Goal: Download file/media

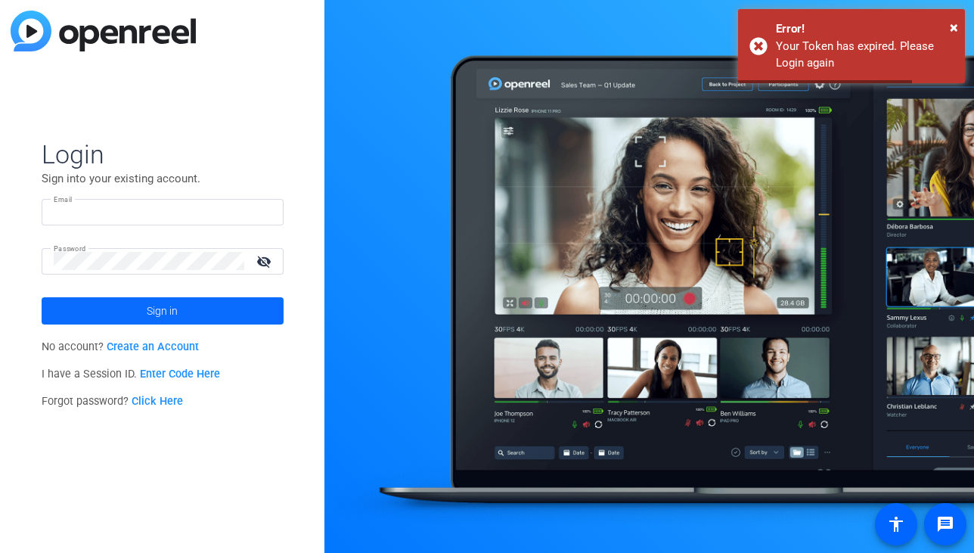
type input "[EMAIL_ADDRESS][DOMAIN_NAME]"
click at [122, 312] on span at bounding box center [163, 311] width 242 height 36
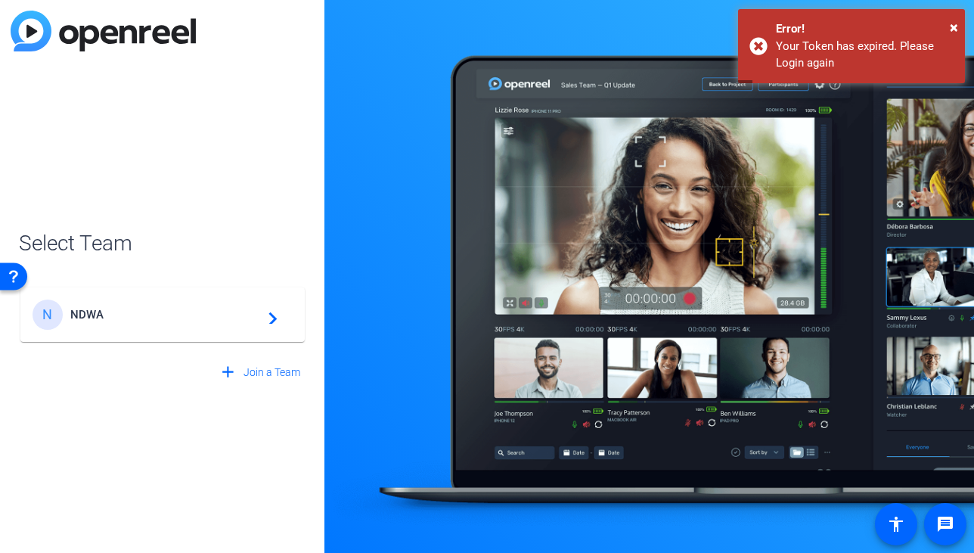
click at [151, 324] on div "N NDWA navigate_next" at bounding box center [163, 315] width 260 height 30
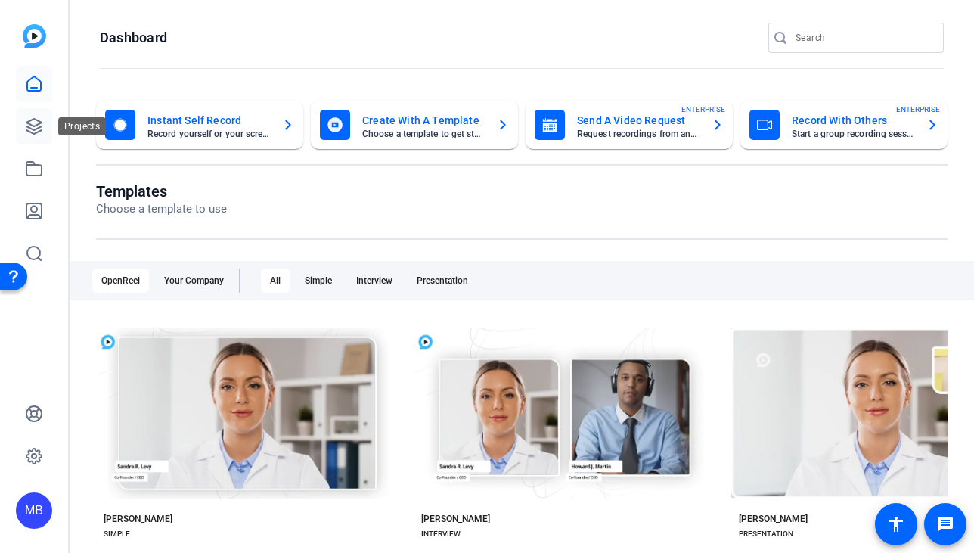
click at [30, 133] on icon at bounding box center [34, 126] width 18 height 18
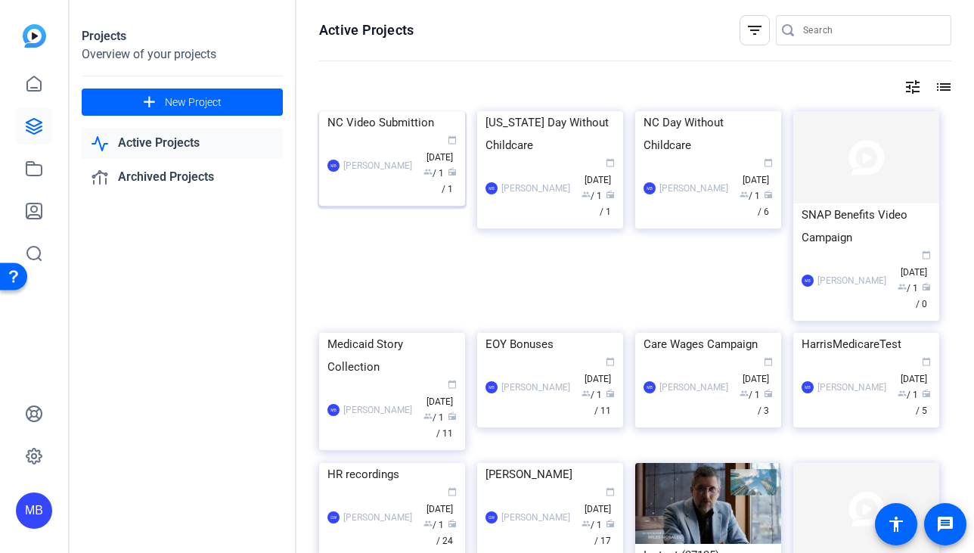
click at [421, 111] on img at bounding box center [392, 111] width 146 height 0
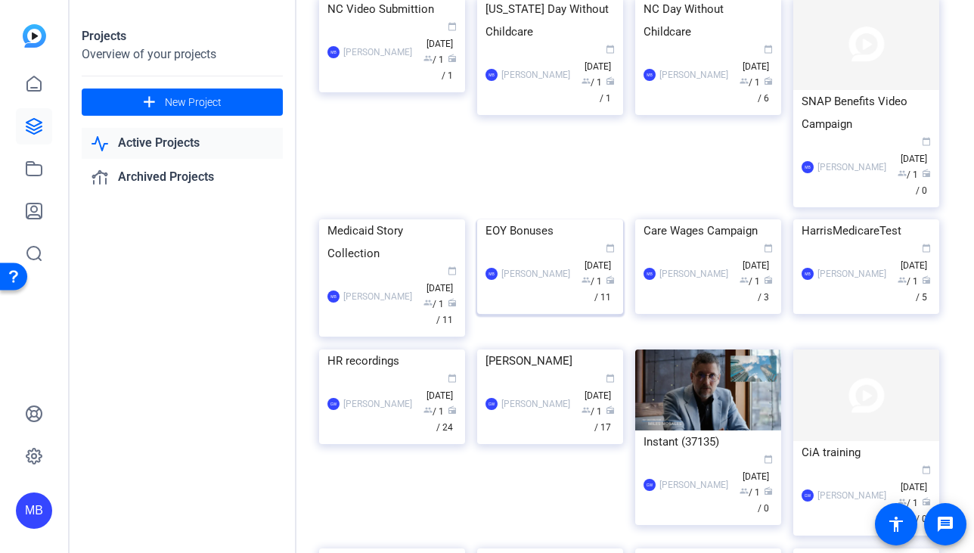
scroll to position [111, 0]
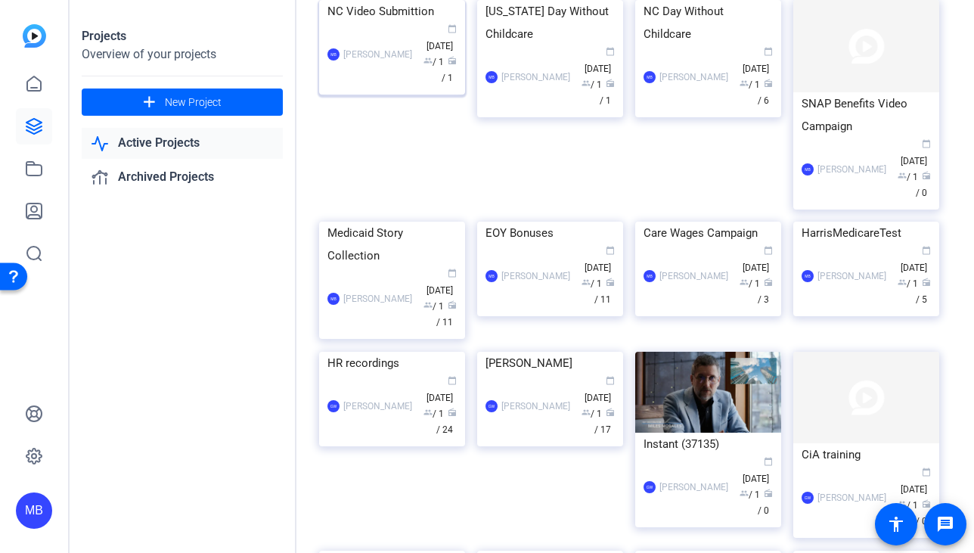
click at [362, 86] on div "MB [PERSON_NAME] calendar_today [DATE] group / 1 radio / 1" at bounding box center [391, 55] width 129 height 64
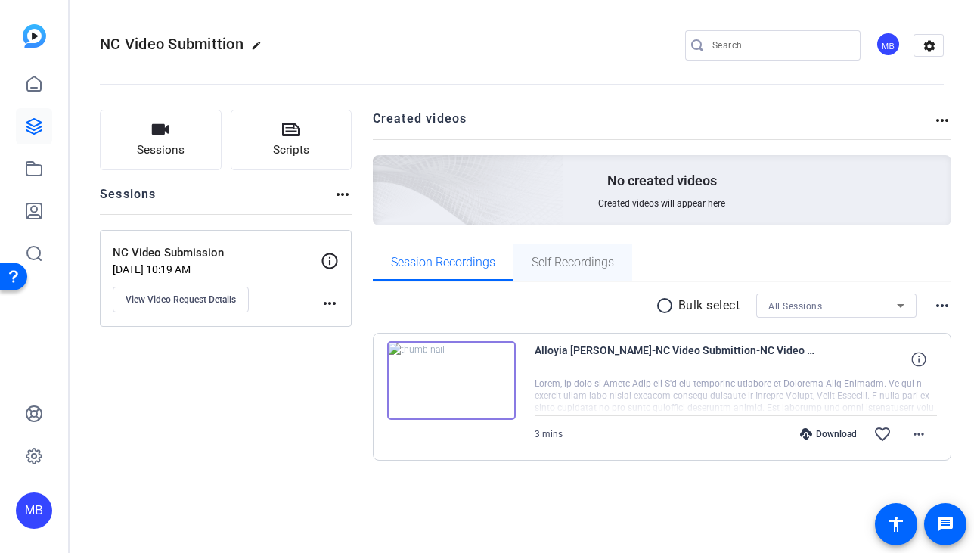
click at [566, 250] on span "Self Recordings" at bounding box center [573, 262] width 82 height 36
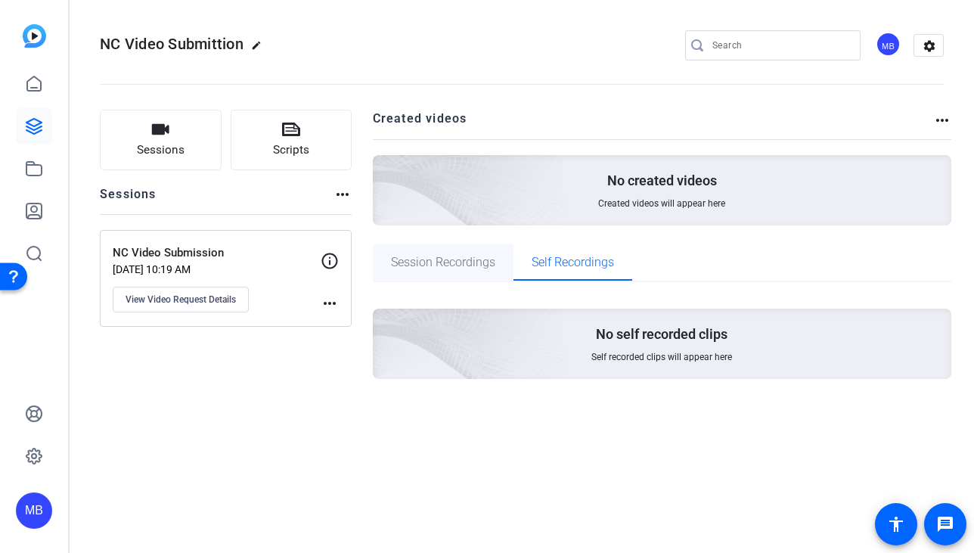
click at [461, 257] on span "Session Recordings" at bounding box center [443, 262] width 104 height 12
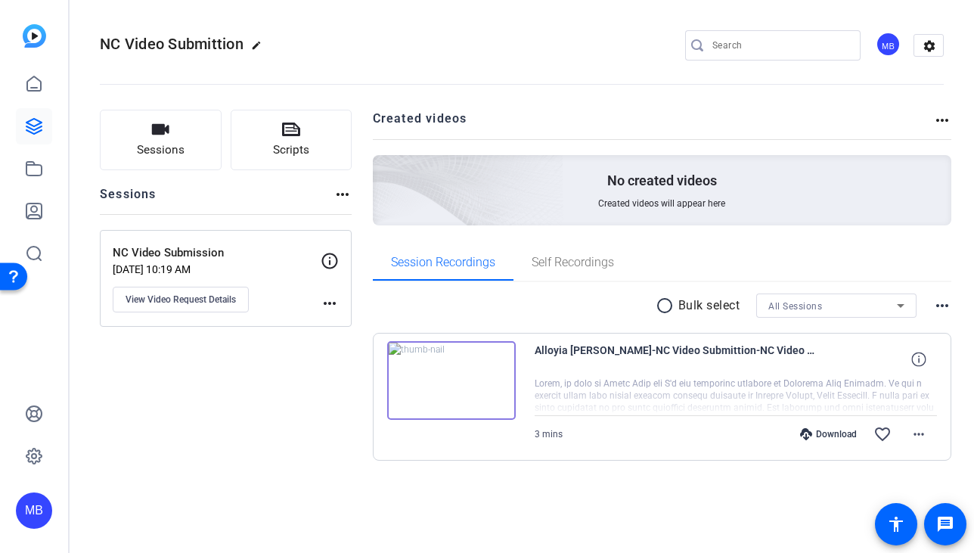
click at [808, 438] on icon at bounding box center [806, 434] width 12 height 12
click at [911, 444] on span at bounding box center [919, 434] width 36 height 36
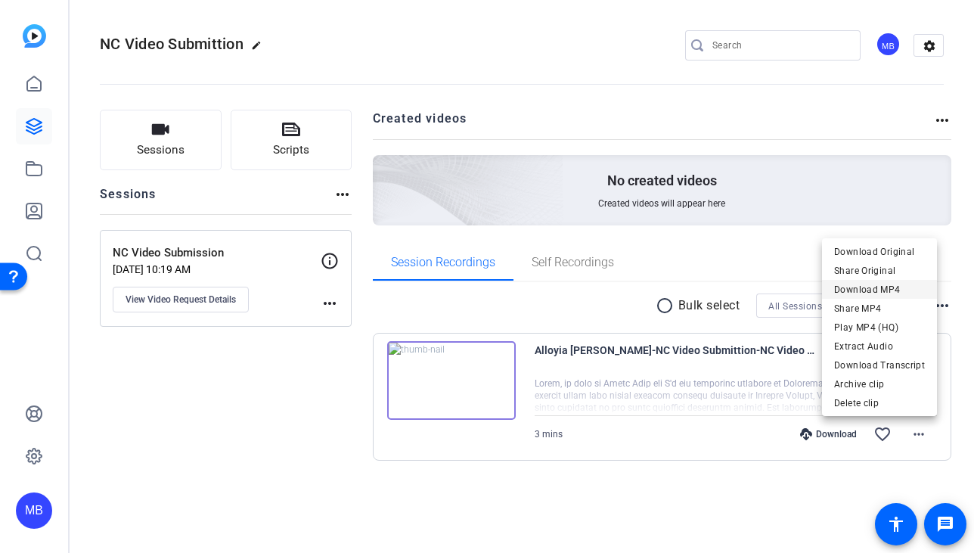
click at [897, 285] on span "Download MP4" at bounding box center [879, 290] width 91 height 18
